Goal: Information Seeking & Learning: Learn about a topic

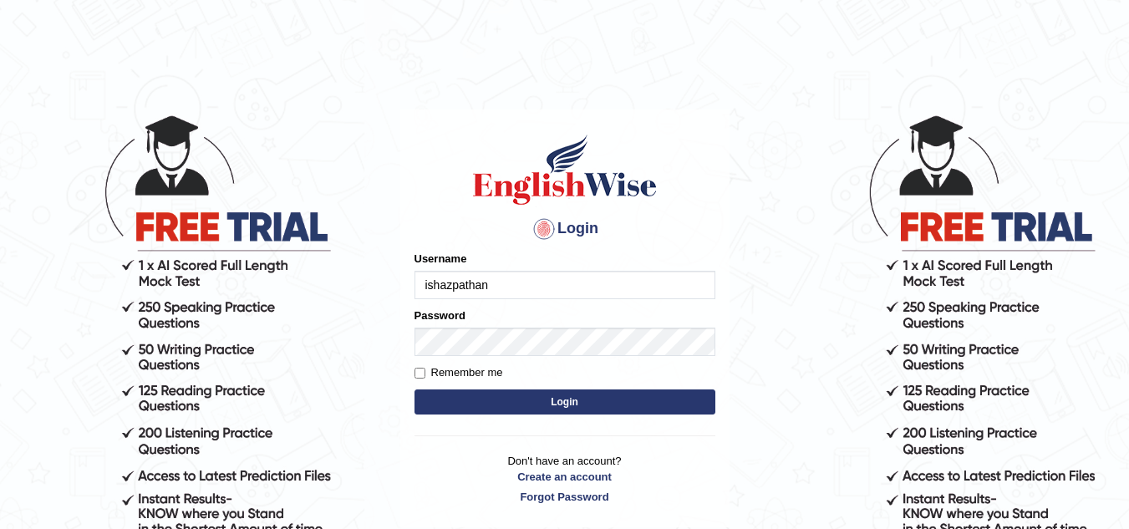
type input "ishazpathan"
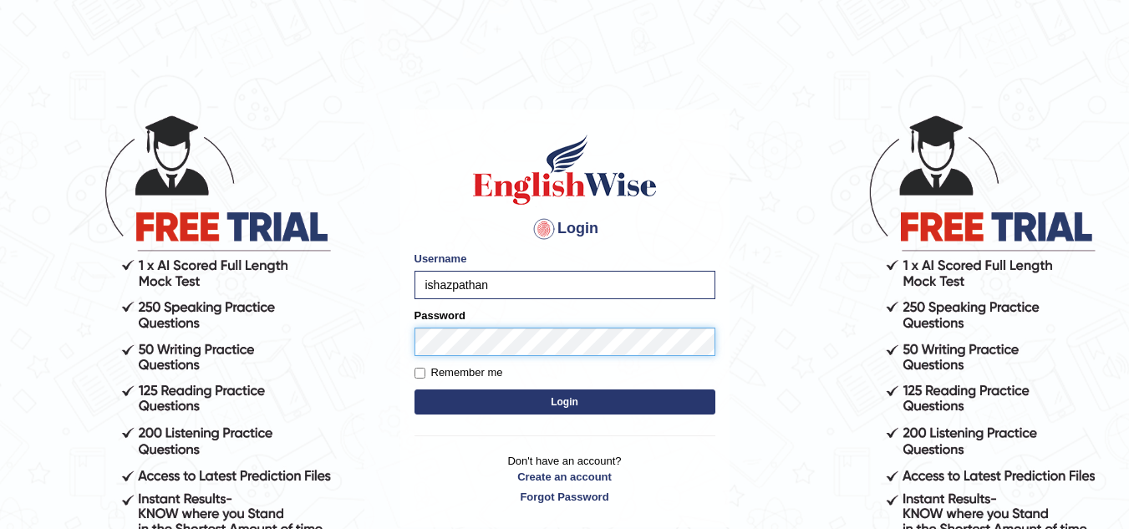
click at [414, 389] on button "Login" at bounding box center [564, 401] width 301 height 25
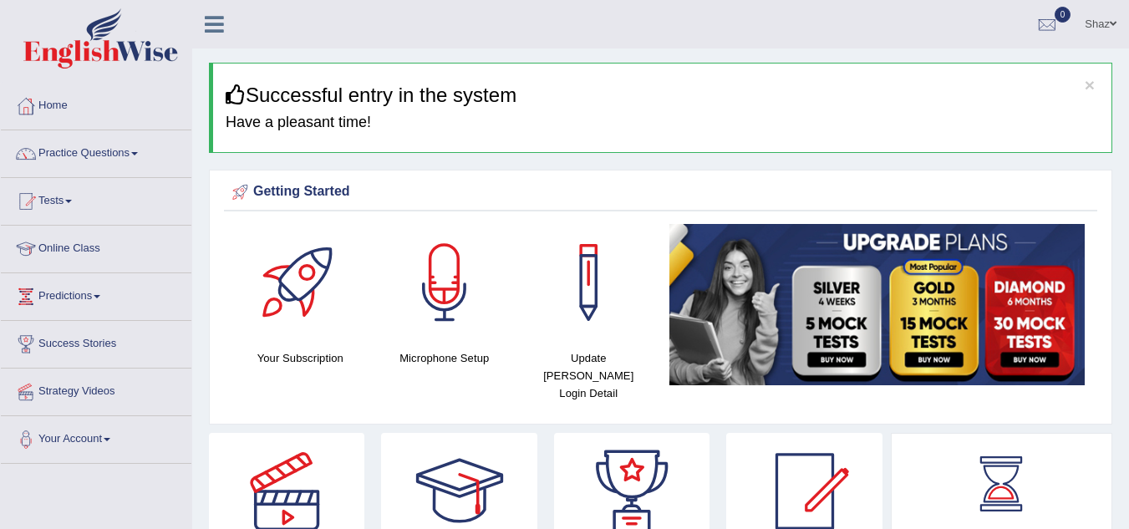
drag, startPoint x: 0, startPoint y: 0, endPoint x: 107, endPoint y: 143, distance: 178.4
click at [107, 143] on link "Practice Questions" at bounding box center [96, 151] width 190 height 42
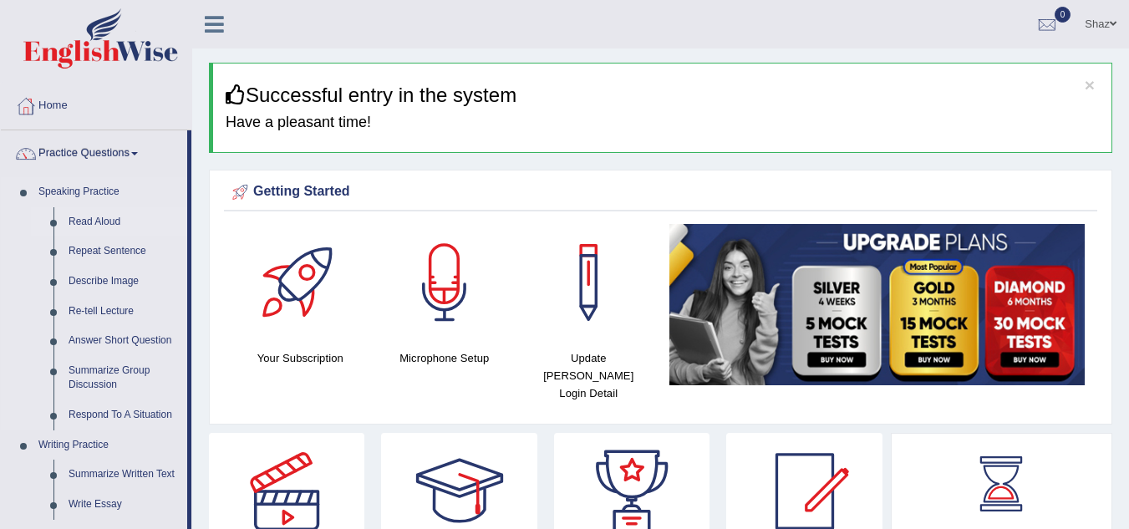
click at [81, 223] on link "Read Aloud" at bounding box center [124, 222] width 126 height 30
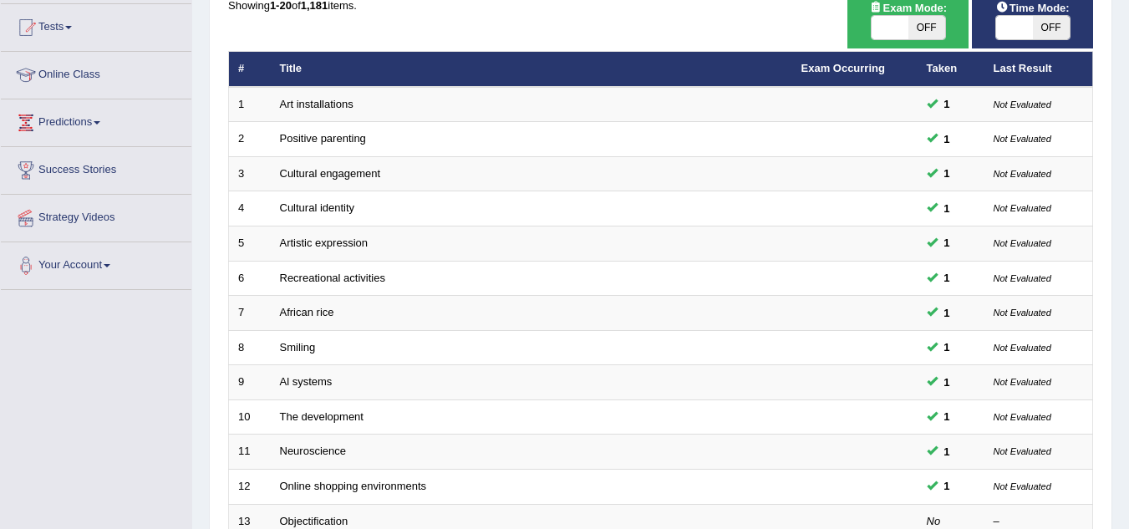
scroll to position [164, 0]
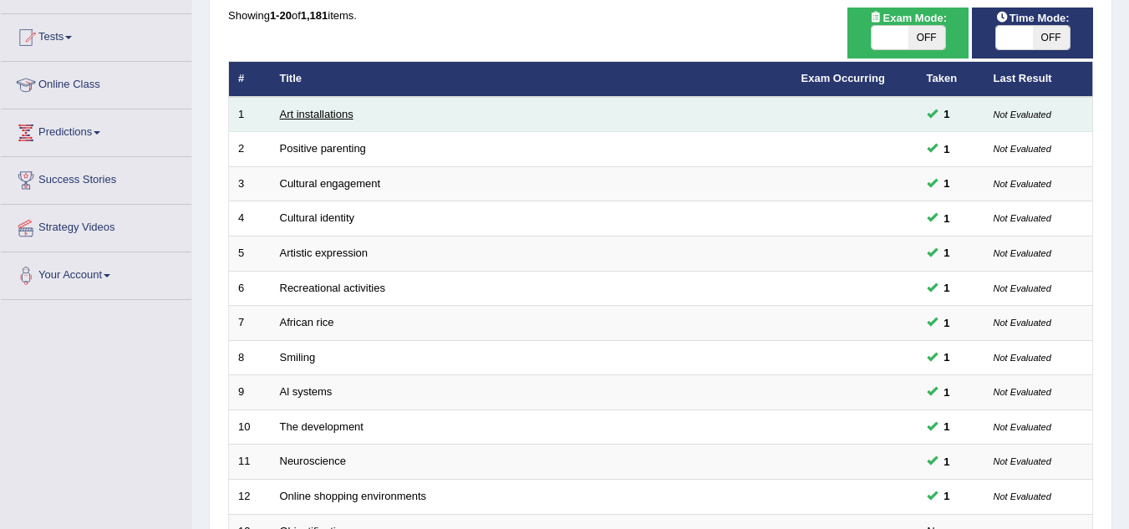
click at [342, 109] on link "Art installations" at bounding box center [317, 114] width 74 height 13
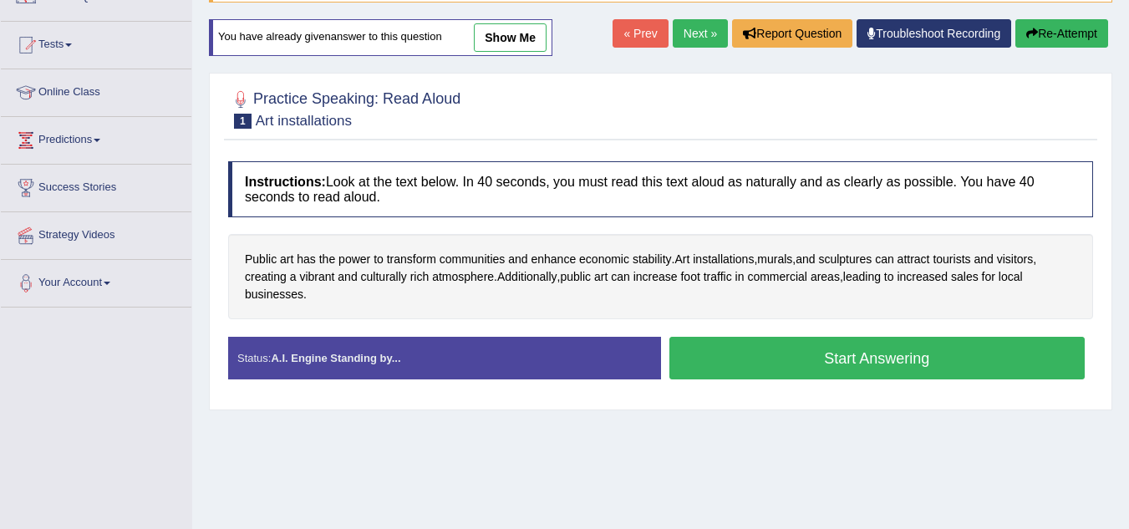
scroll to position [150, 0]
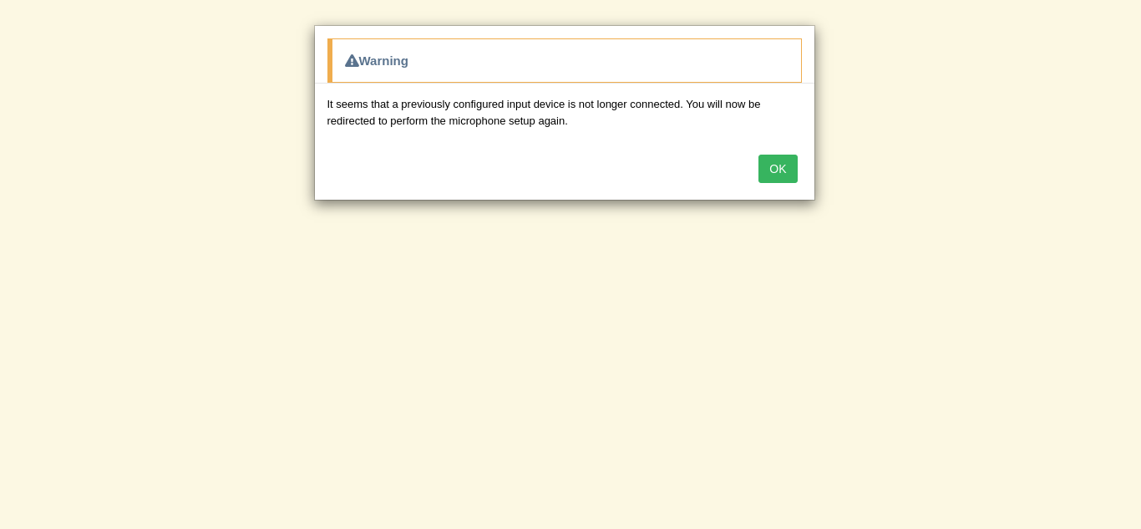
click at [775, 171] on button "OK" at bounding box center [778, 169] width 38 height 28
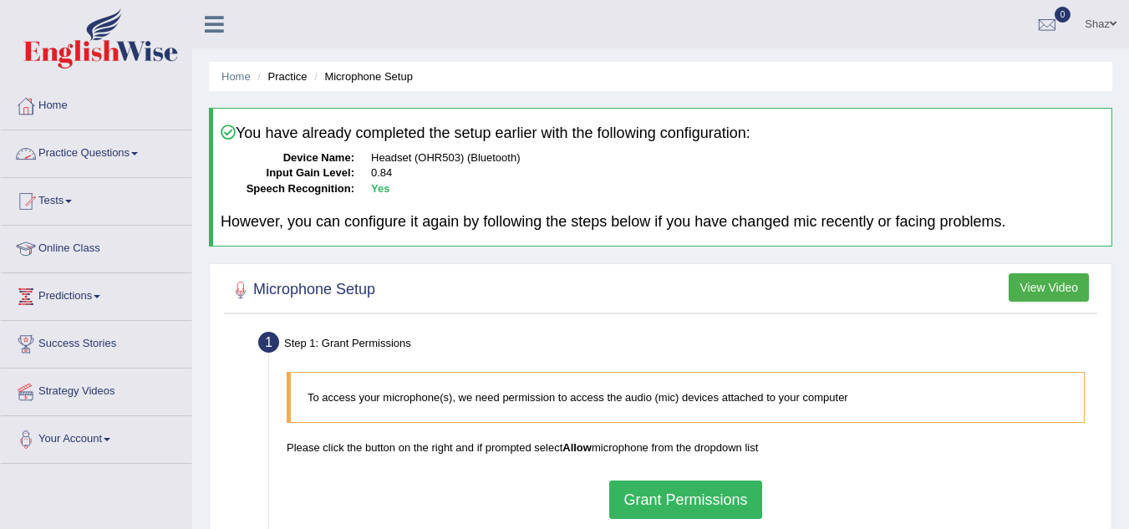
click at [88, 150] on link "Practice Questions" at bounding box center [96, 151] width 190 height 42
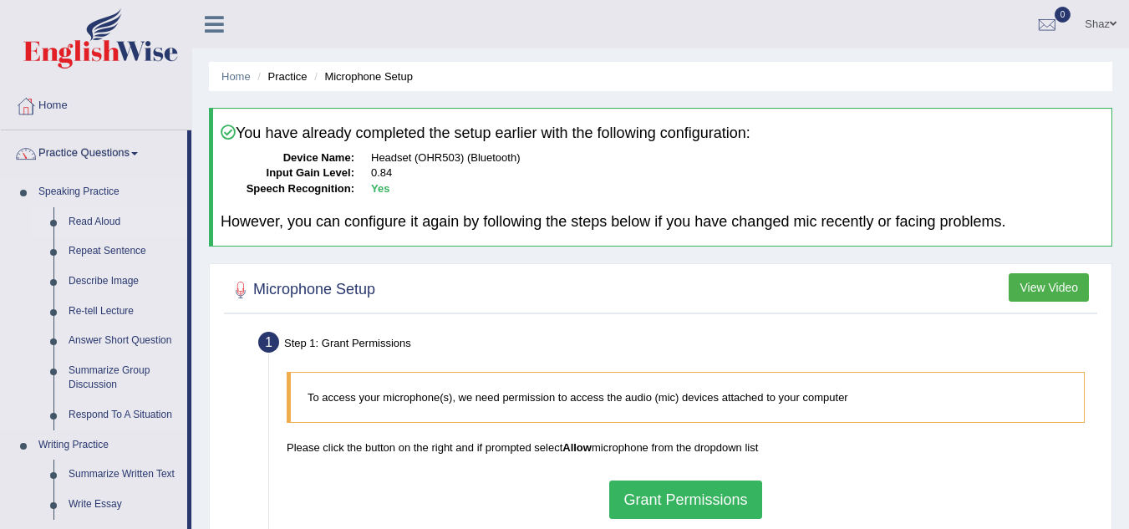
click at [90, 221] on link "Read Aloud" at bounding box center [124, 222] width 126 height 30
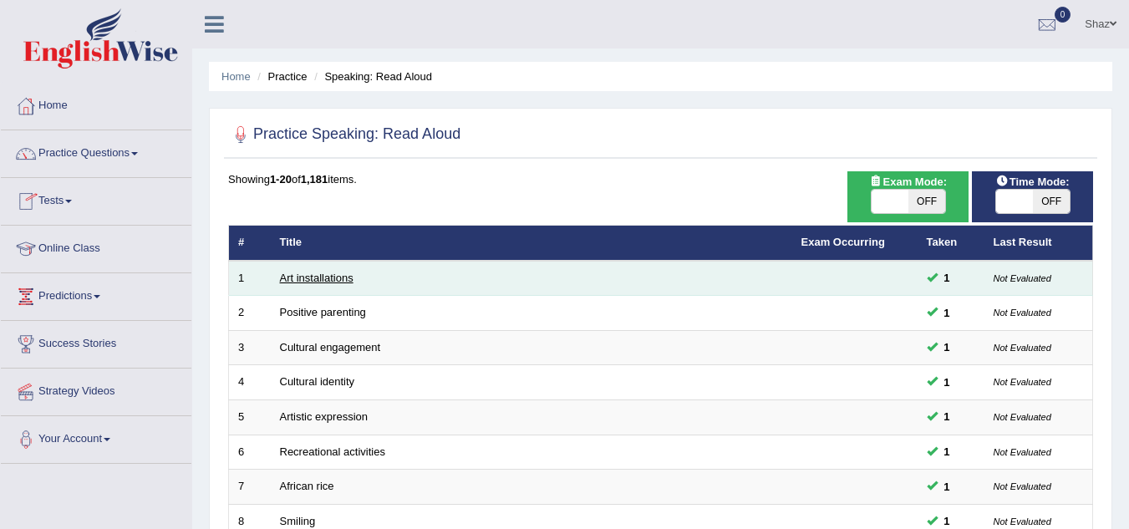
click at [322, 272] on link "Art installations" at bounding box center [317, 278] width 74 height 13
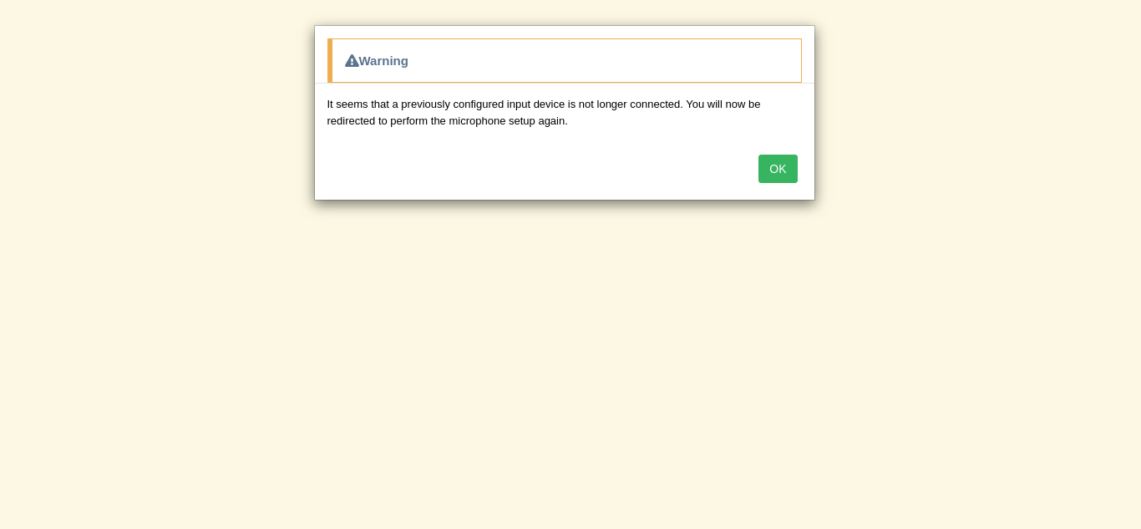
click at [794, 169] on button "OK" at bounding box center [778, 169] width 38 height 28
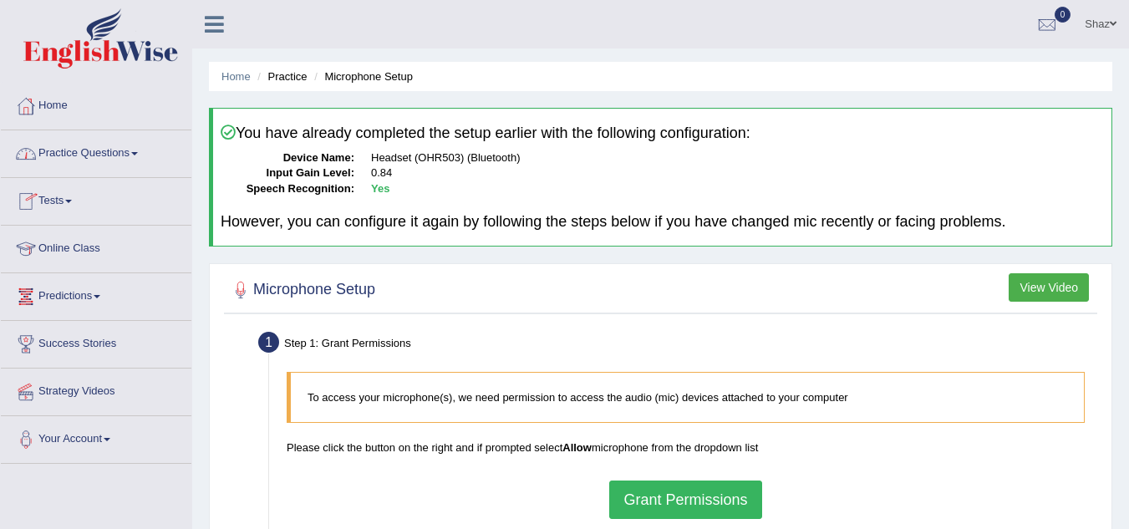
click at [60, 159] on link "Practice Questions" at bounding box center [96, 151] width 190 height 42
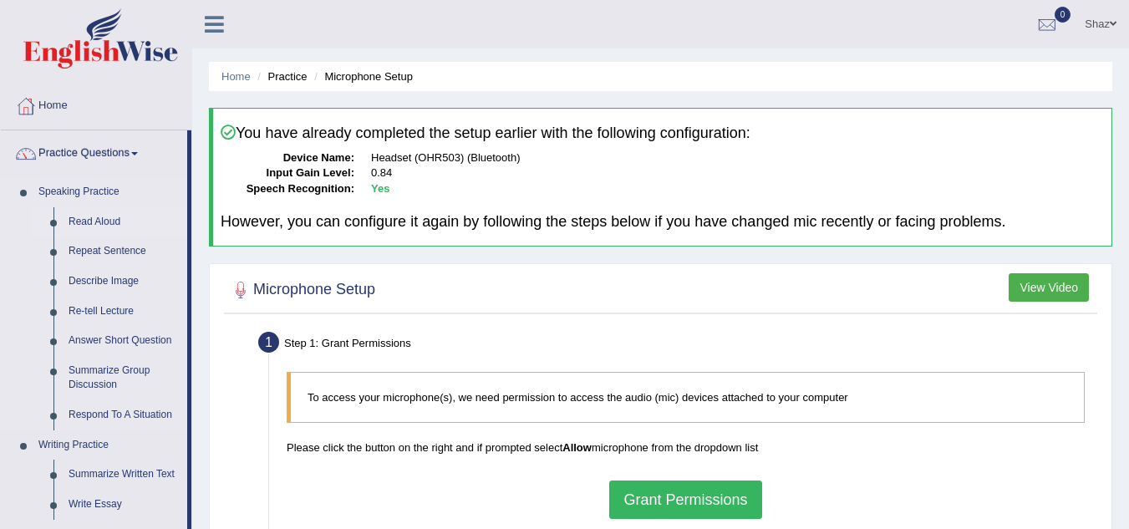
click at [104, 212] on link "Read Aloud" at bounding box center [124, 222] width 126 height 30
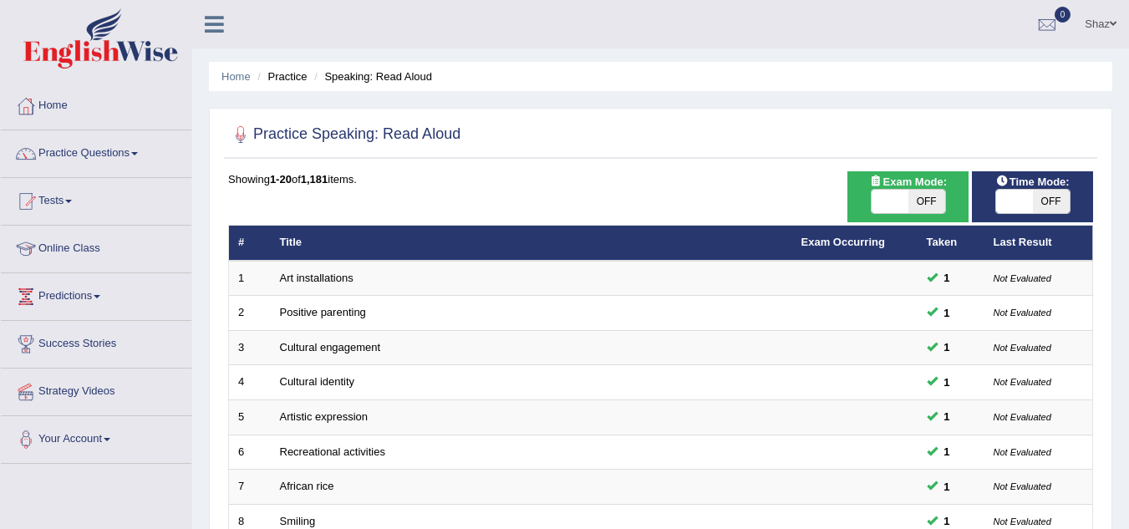
click at [327, 277] on link "Art installations" at bounding box center [317, 278] width 74 height 13
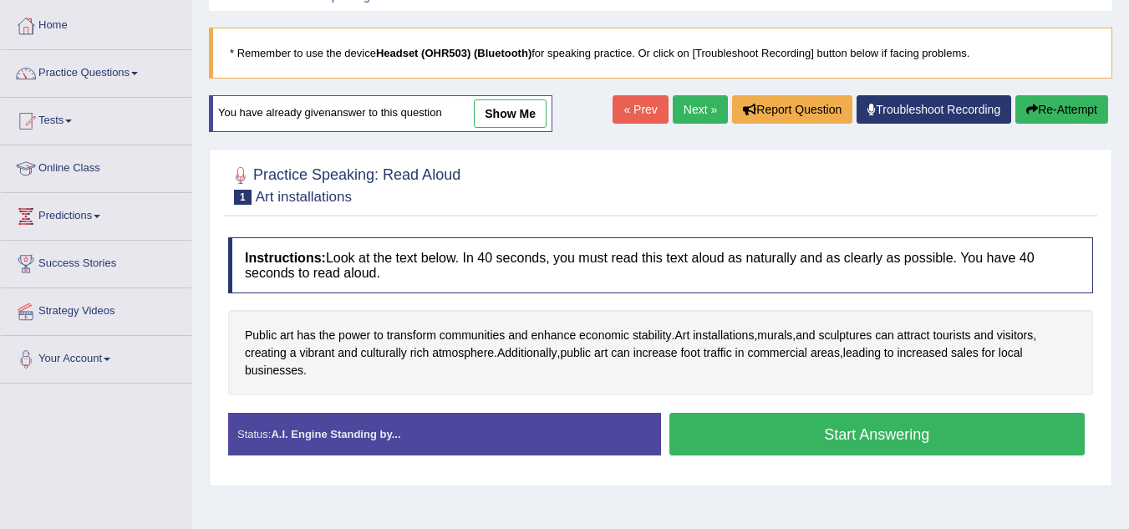
scroll to position [185, 0]
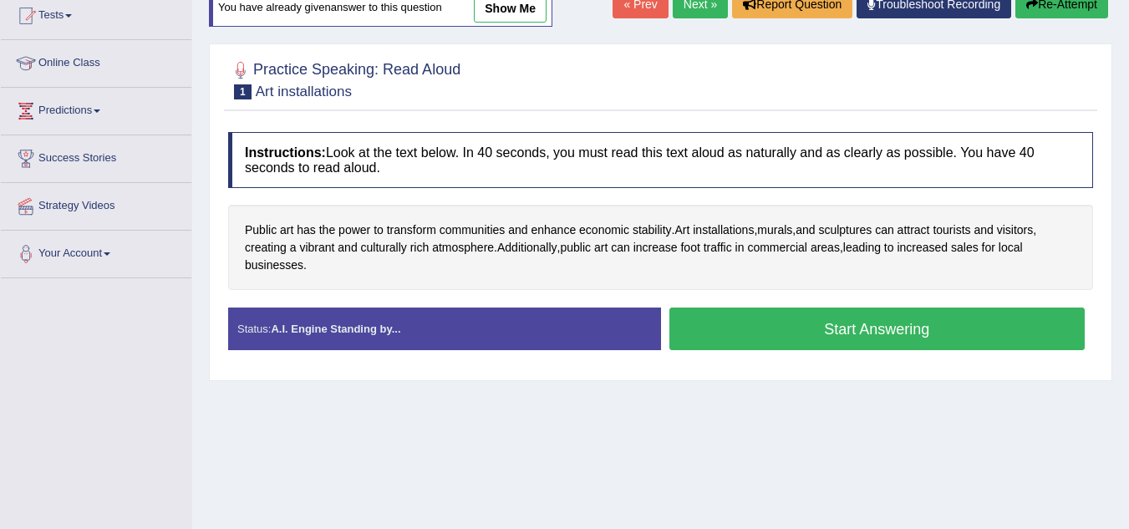
click at [735, 326] on button "Start Answering" at bounding box center [877, 328] width 416 height 43
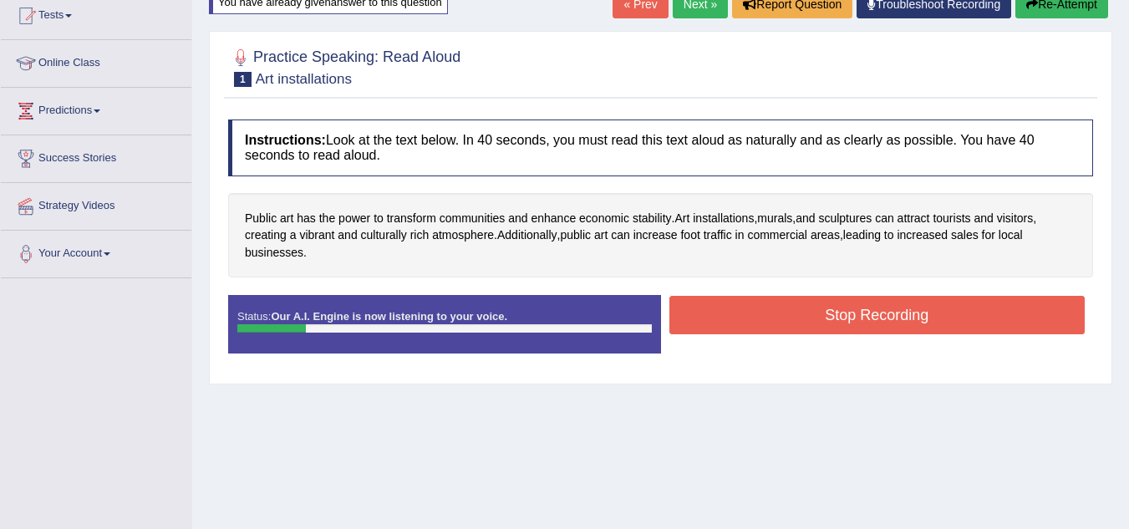
click at [735, 326] on button "Stop Recording" at bounding box center [877, 315] width 416 height 38
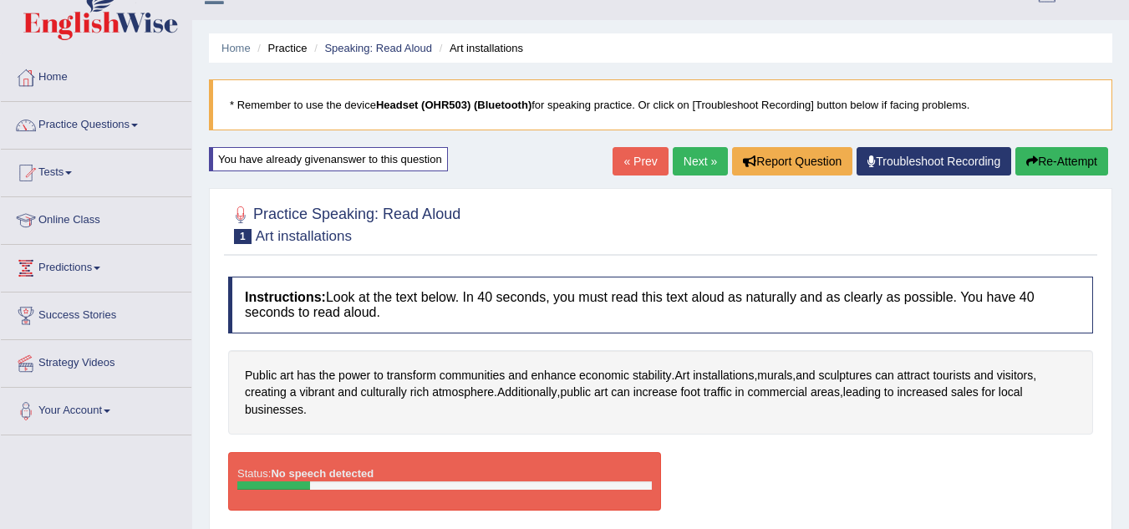
scroll to position [0, 0]
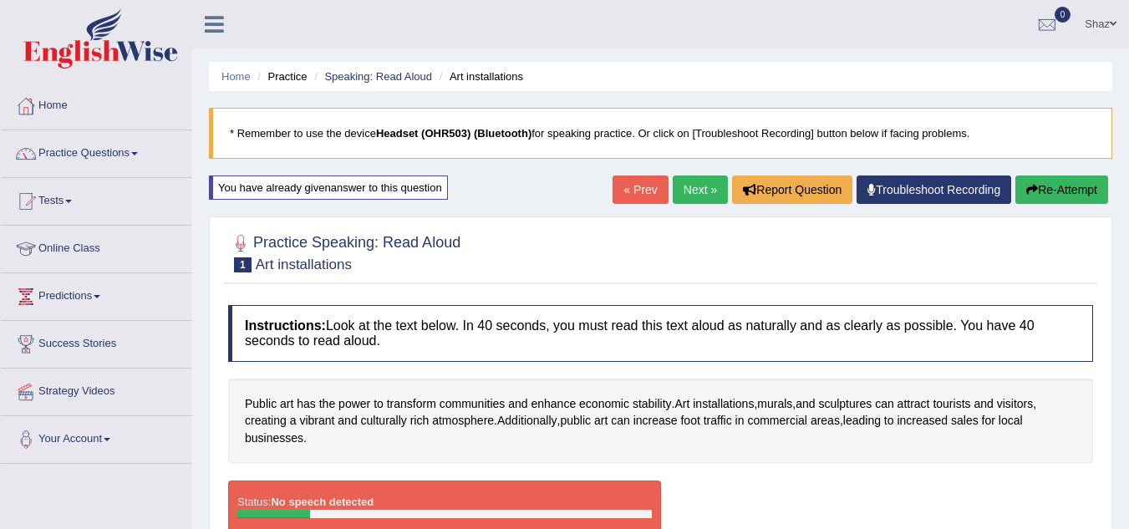
click at [1034, 190] on button "Re-Attempt" at bounding box center [1061, 189] width 93 height 28
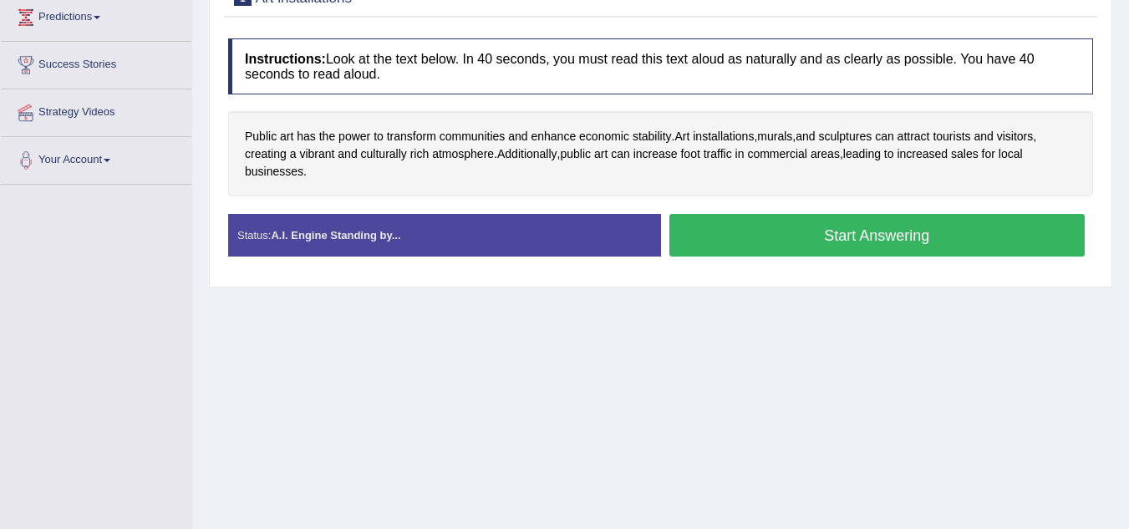
click at [761, 243] on button "Start Answering" at bounding box center [877, 235] width 416 height 43
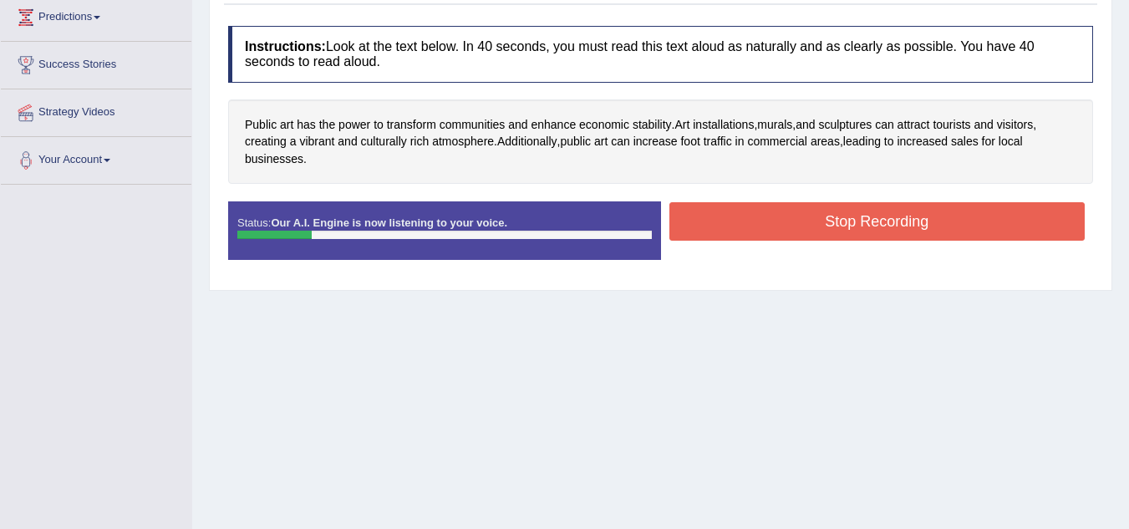
click at [753, 228] on button "Stop Recording" at bounding box center [877, 221] width 416 height 38
